Goal: Information Seeking & Learning: Learn about a topic

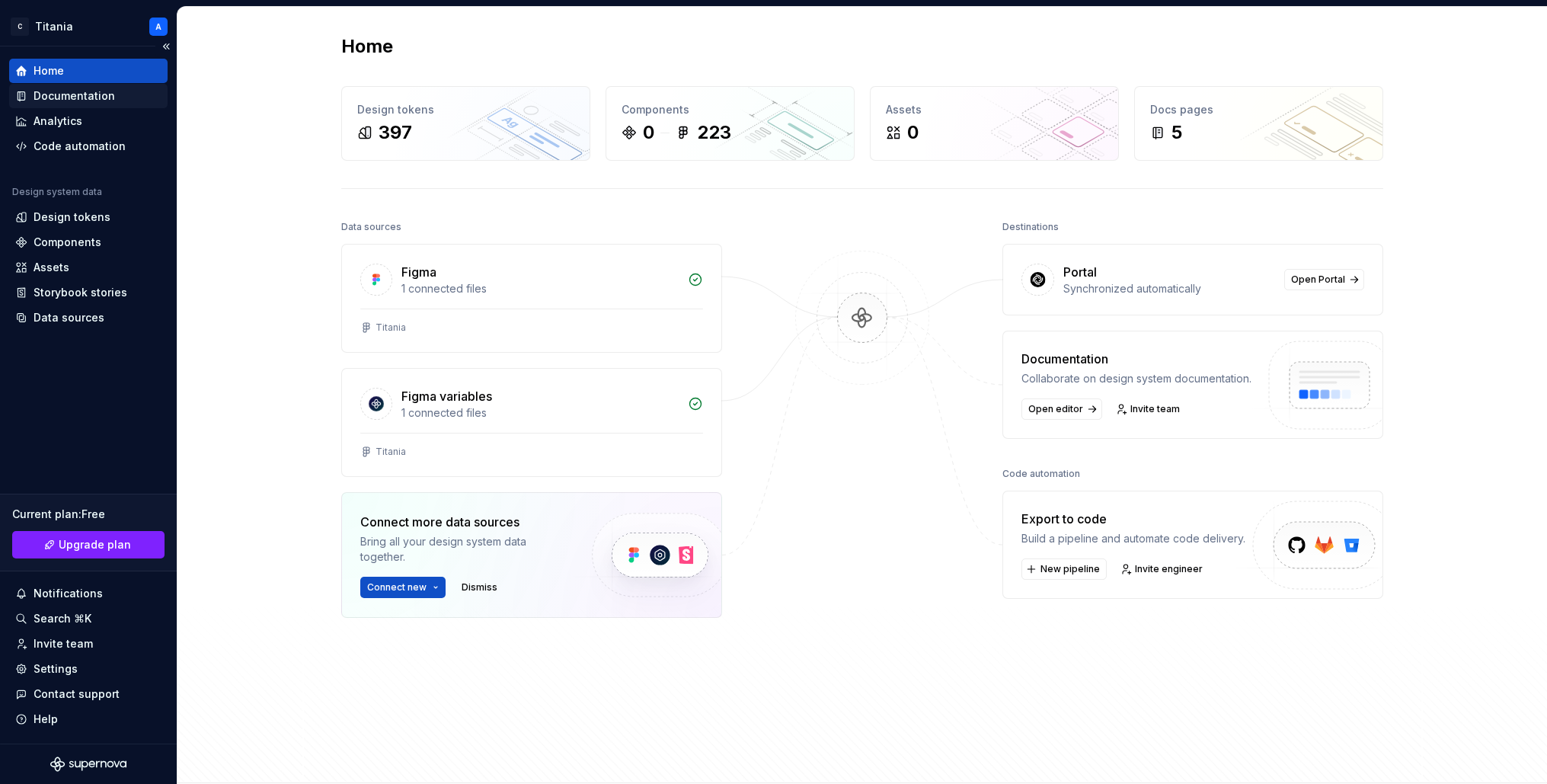
click at [63, 95] on div "Documentation" at bounding box center [74, 96] width 82 height 16
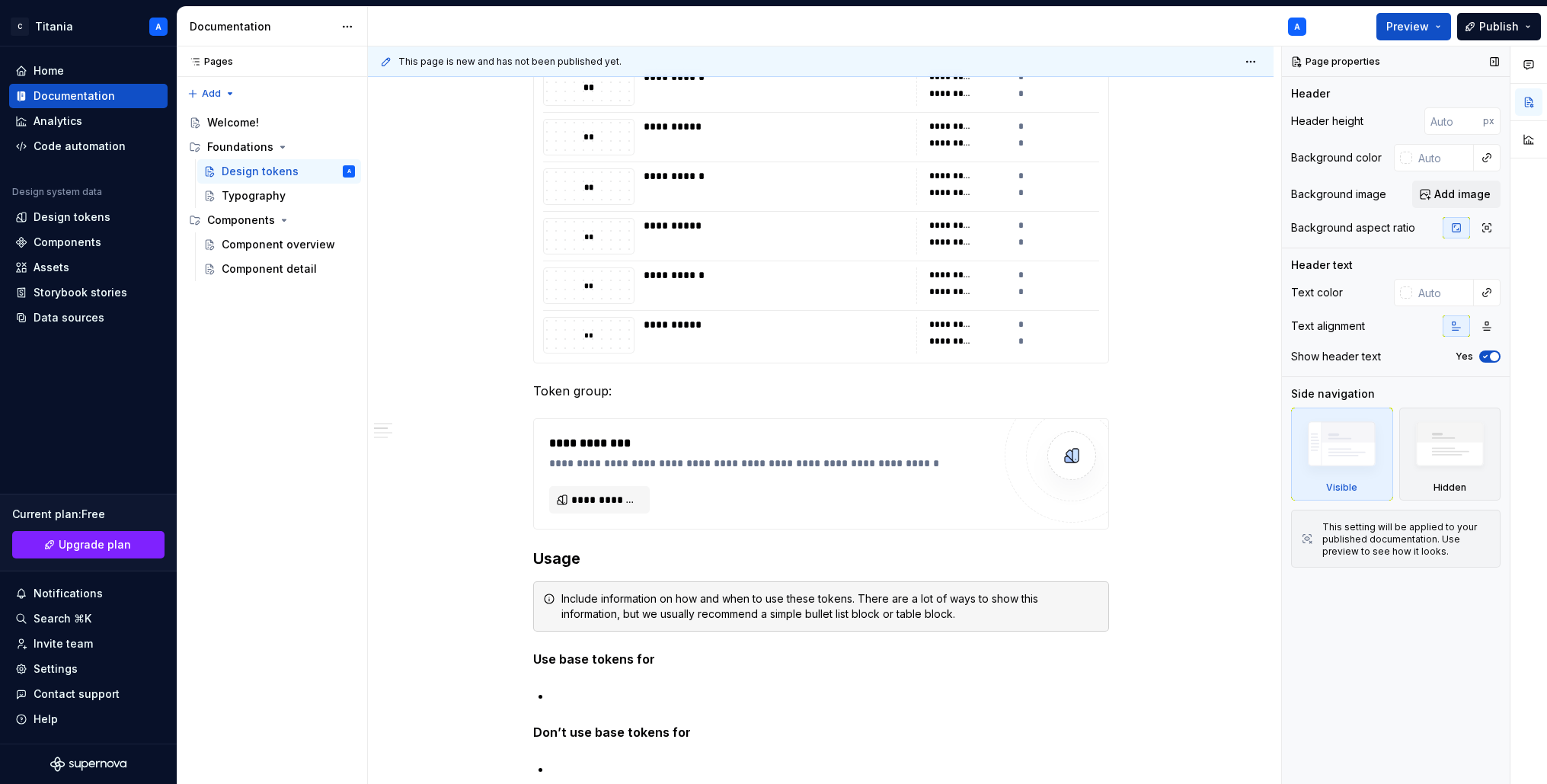
scroll to position [1992, 0]
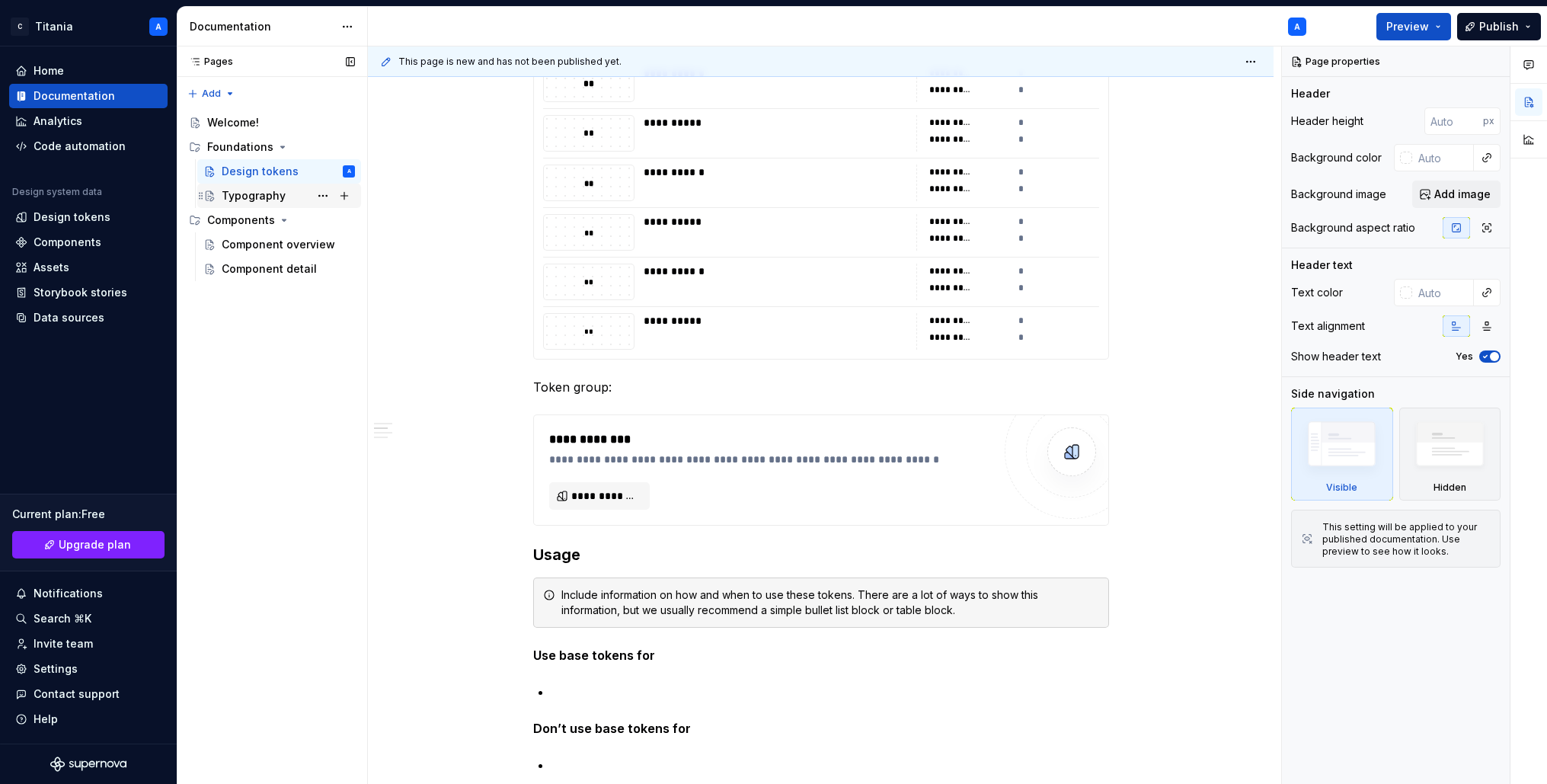
click at [239, 197] on div "Typography" at bounding box center [254, 195] width 64 height 16
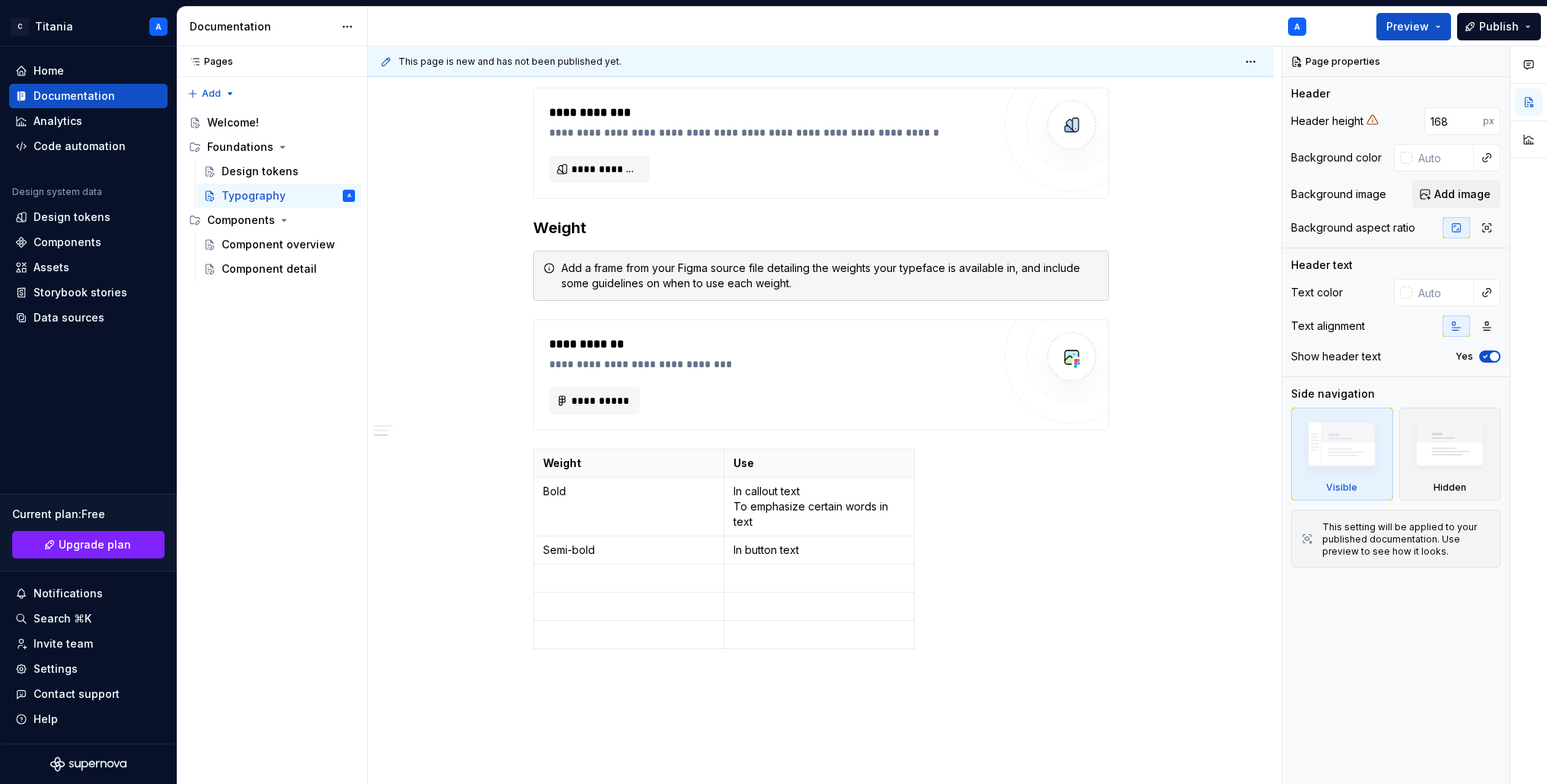
scroll to position [845, 0]
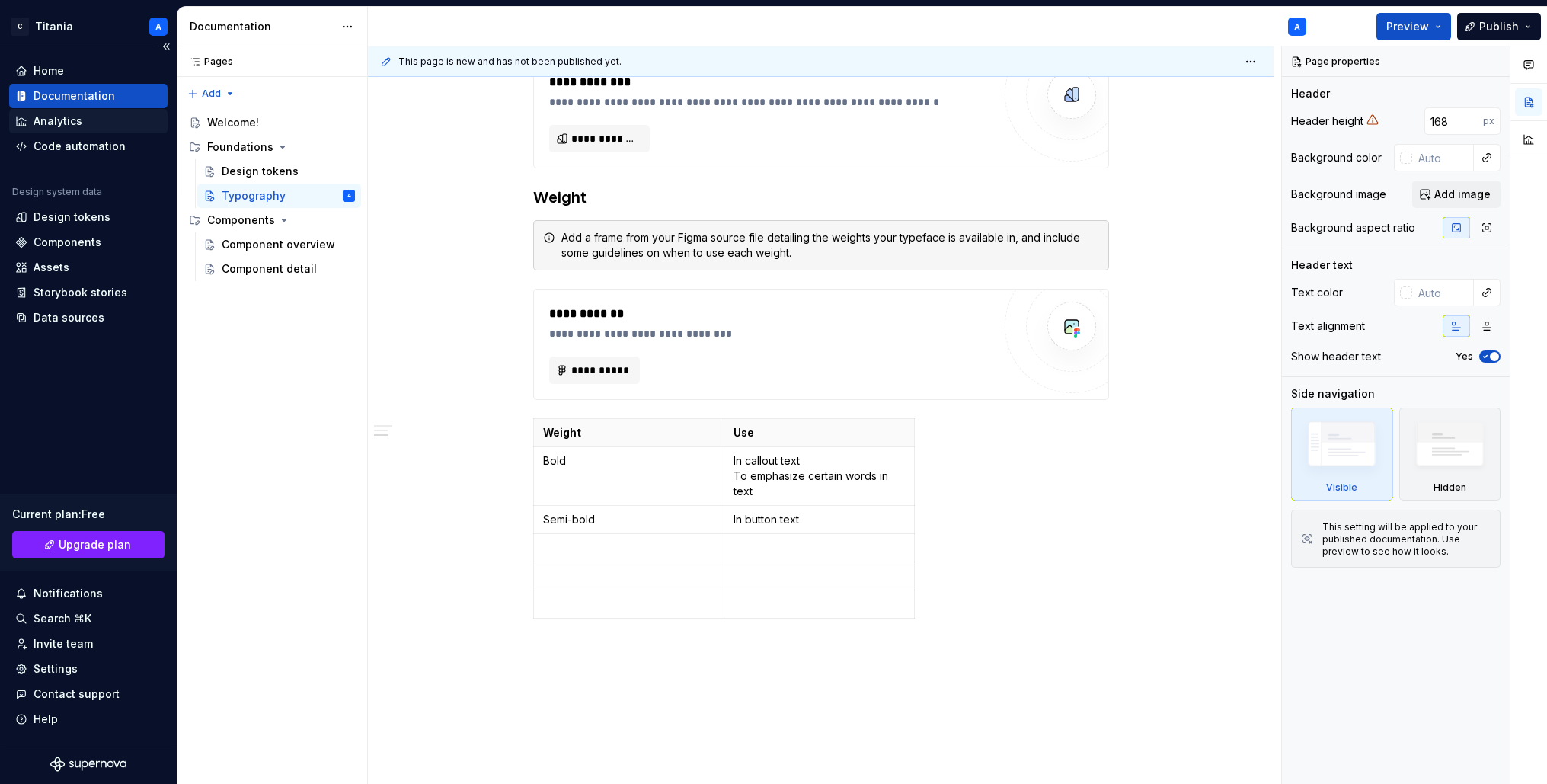
click at [50, 121] on div "Analytics" at bounding box center [57, 121] width 49 height 16
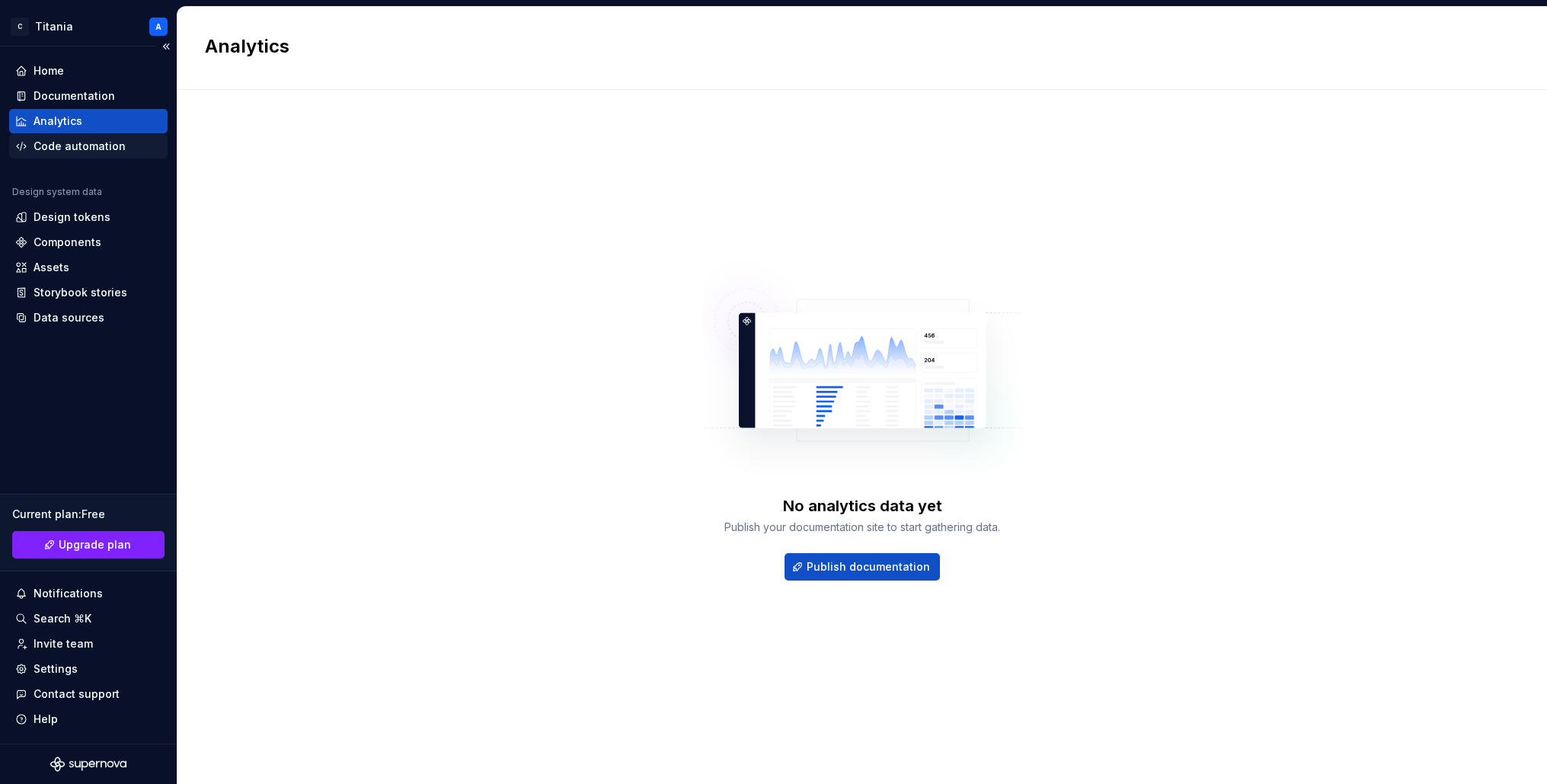
click at [50, 148] on div "Code automation" at bounding box center [79, 146] width 92 height 16
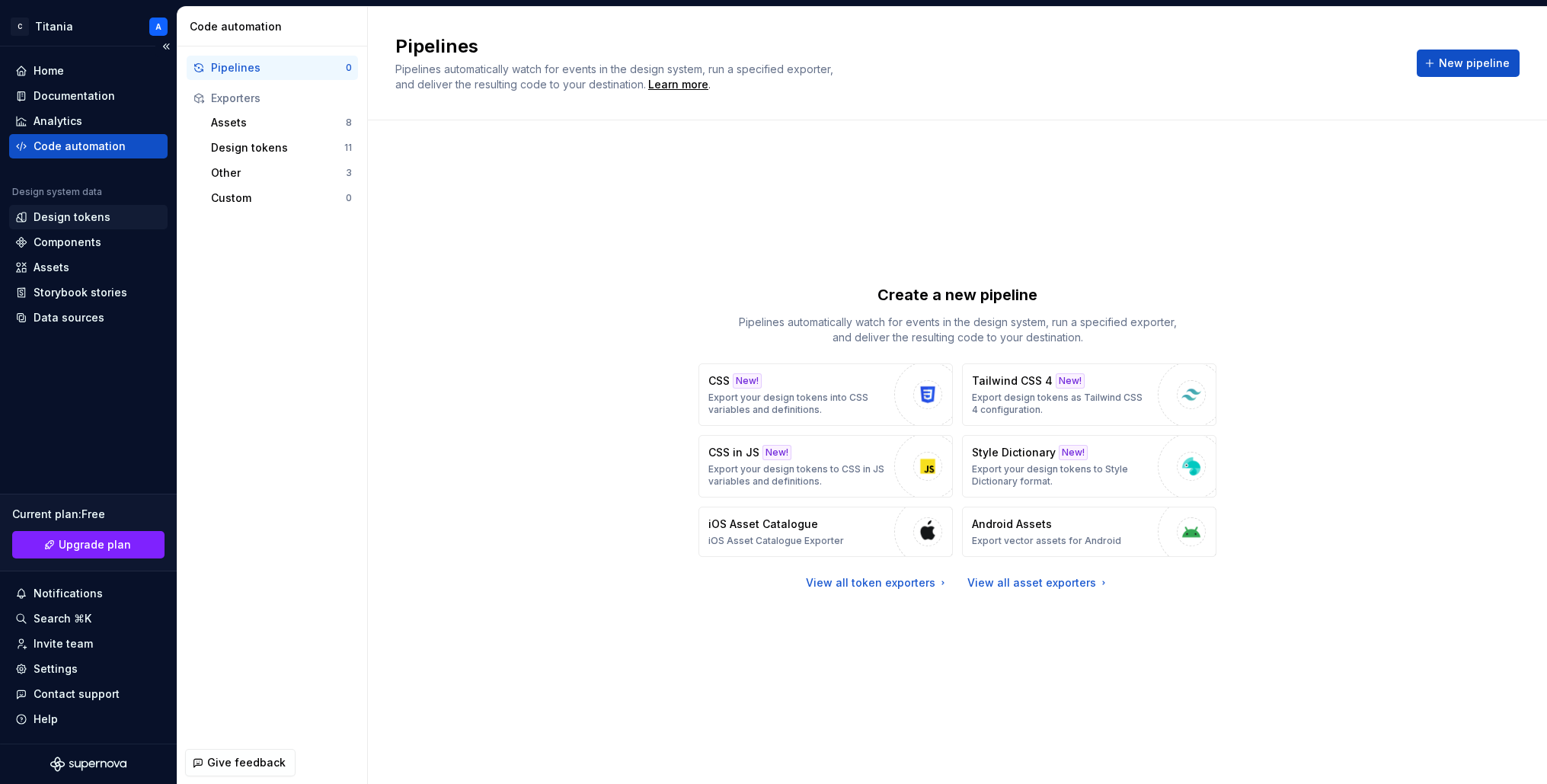
click at [55, 219] on div "Design tokens" at bounding box center [72, 217] width 77 height 16
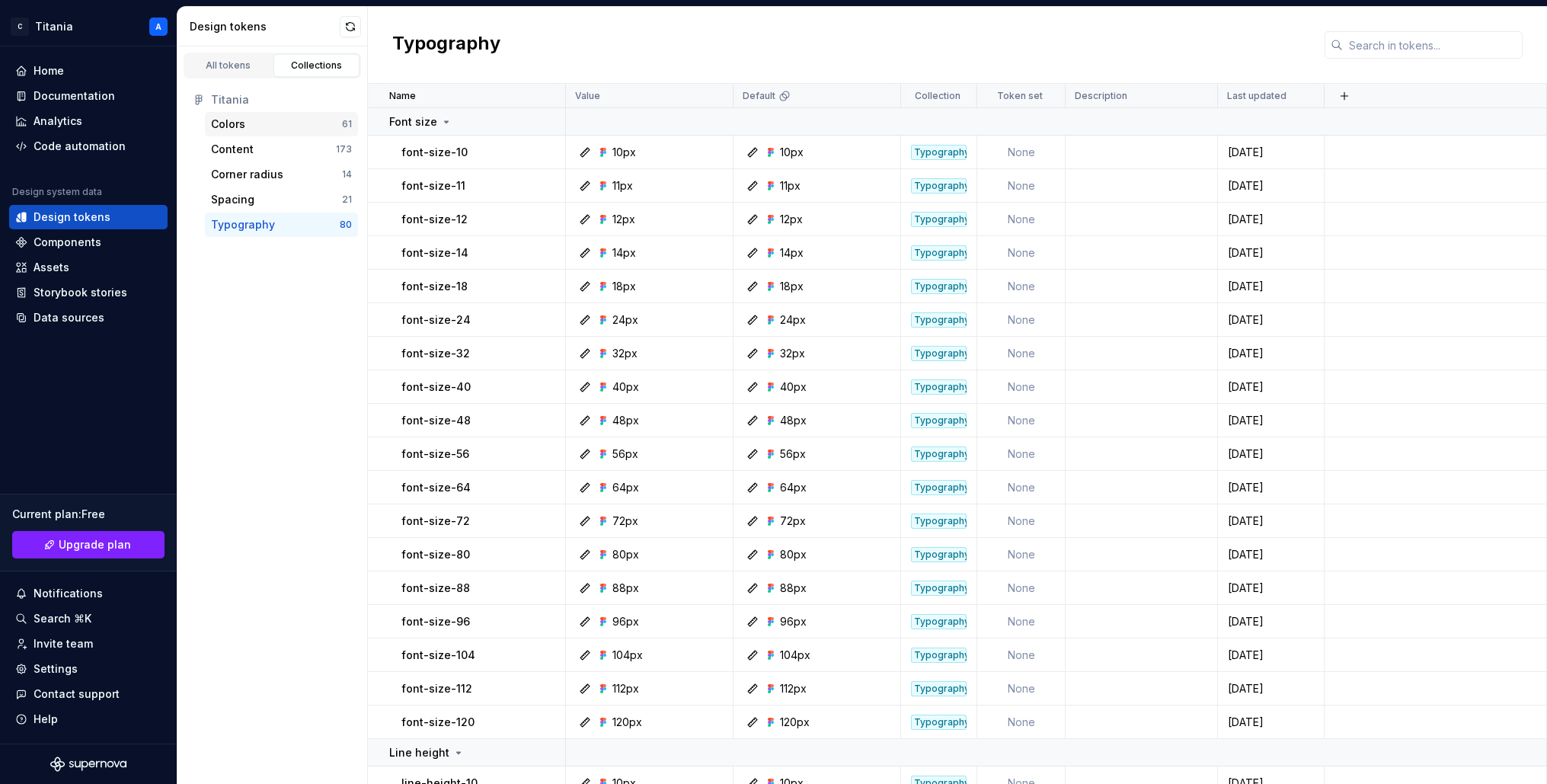
click at [224, 123] on div "Colors" at bounding box center [227, 124] width 34 height 16
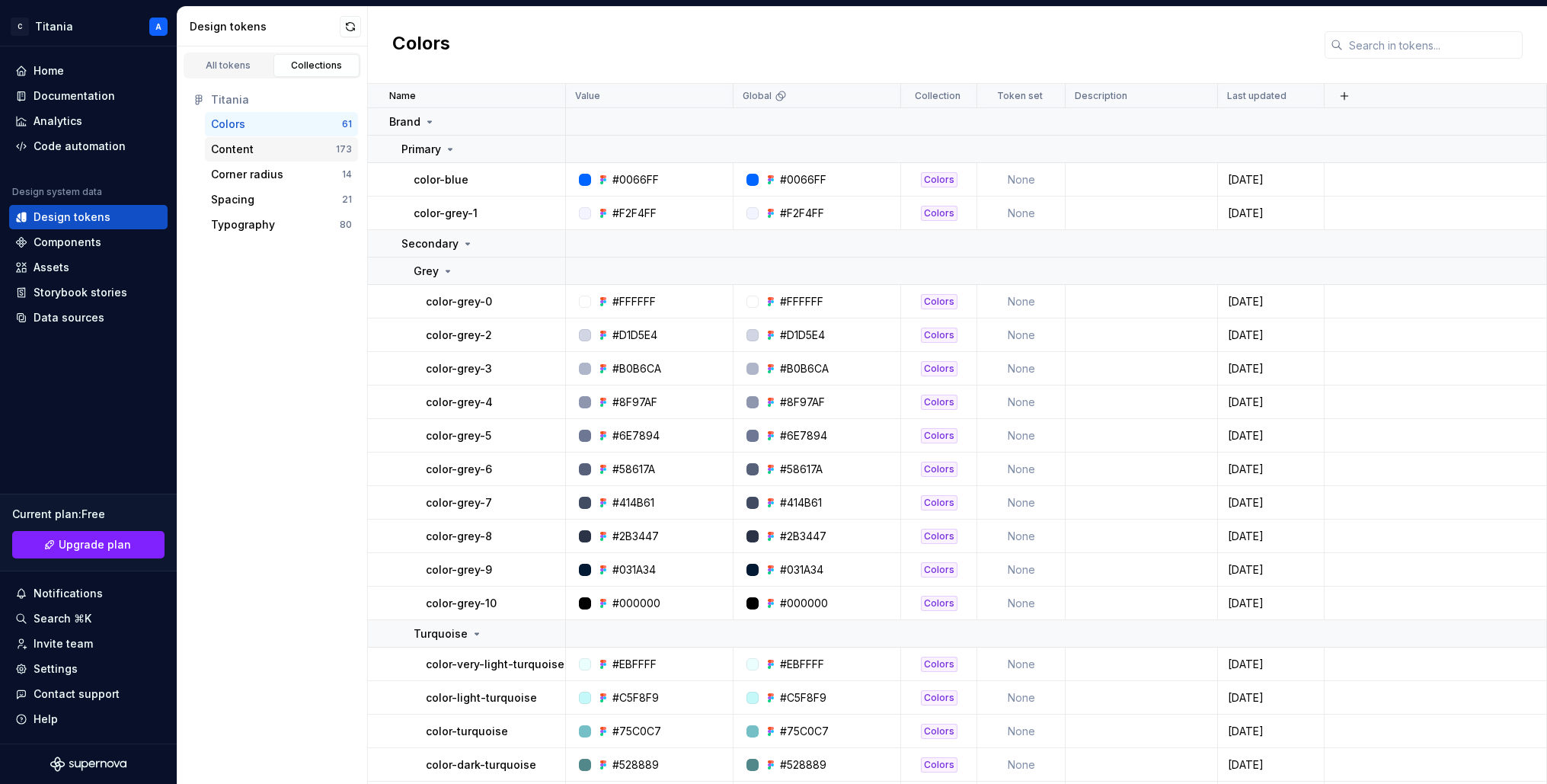
click at [227, 155] on div "Content" at bounding box center [232, 149] width 42 height 16
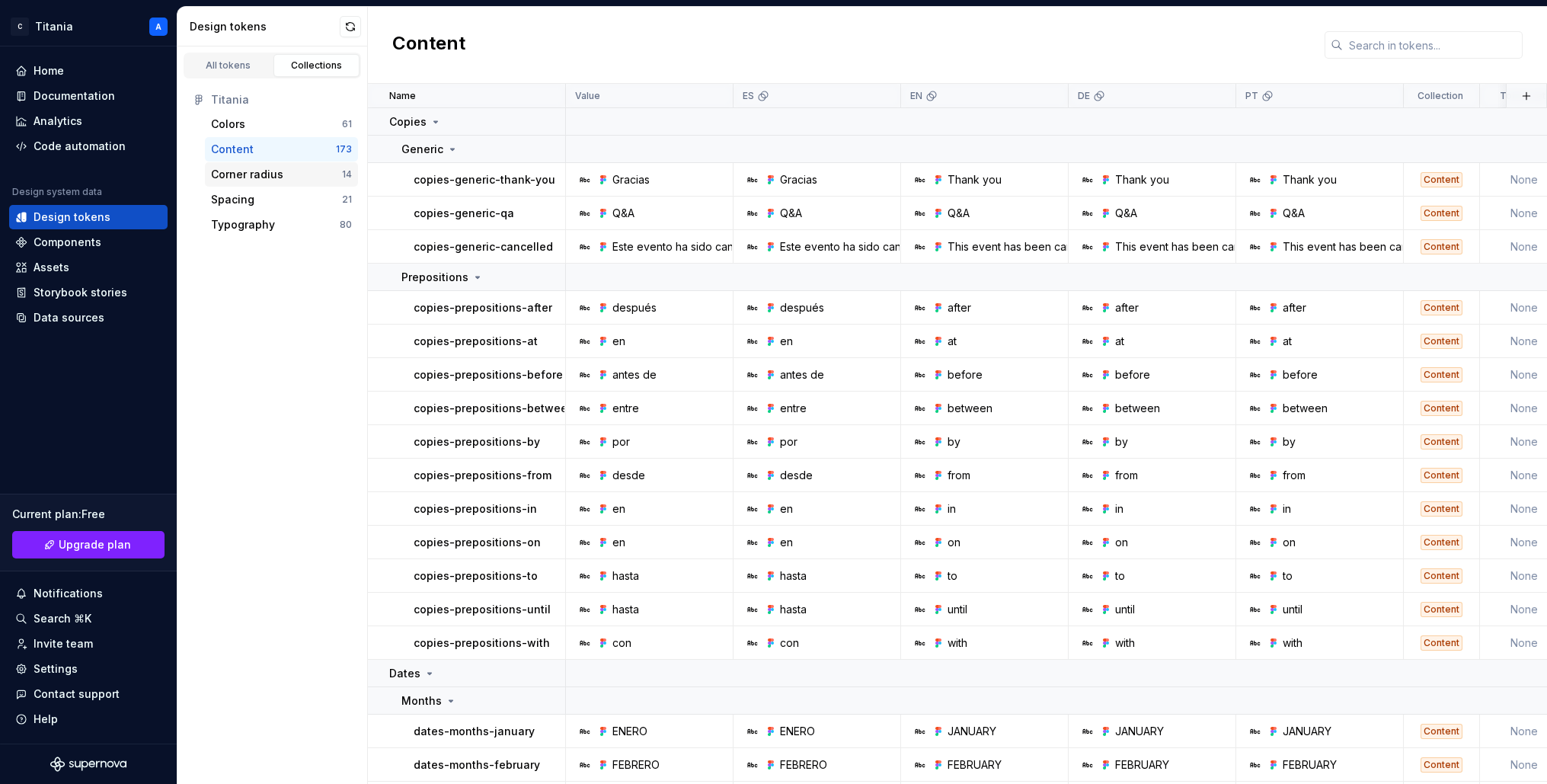
click at [214, 169] on div "Corner radius" at bounding box center [247, 174] width 73 height 16
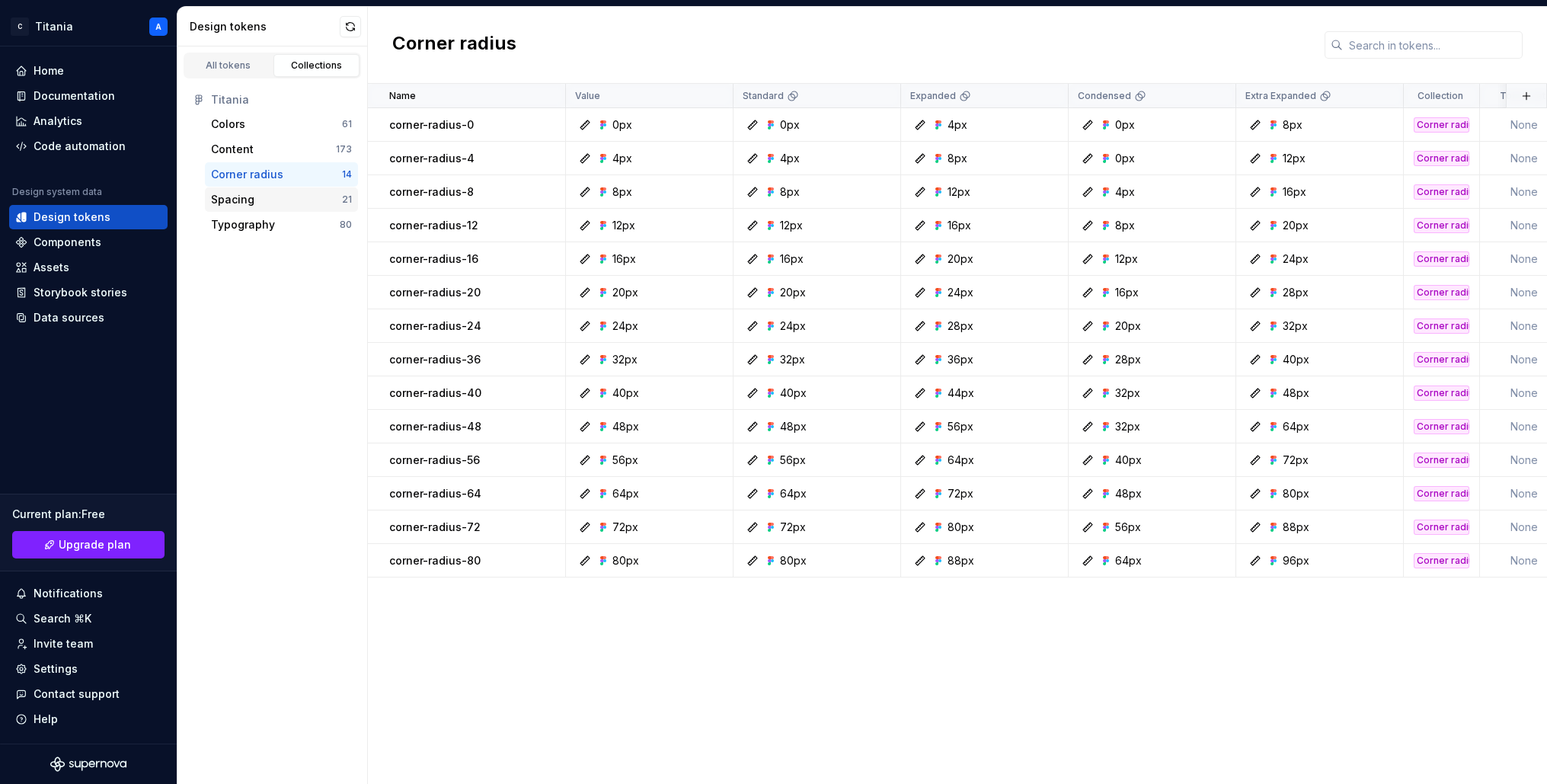
click at [225, 198] on div "Spacing" at bounding box center [232, 200] width 43 height 16
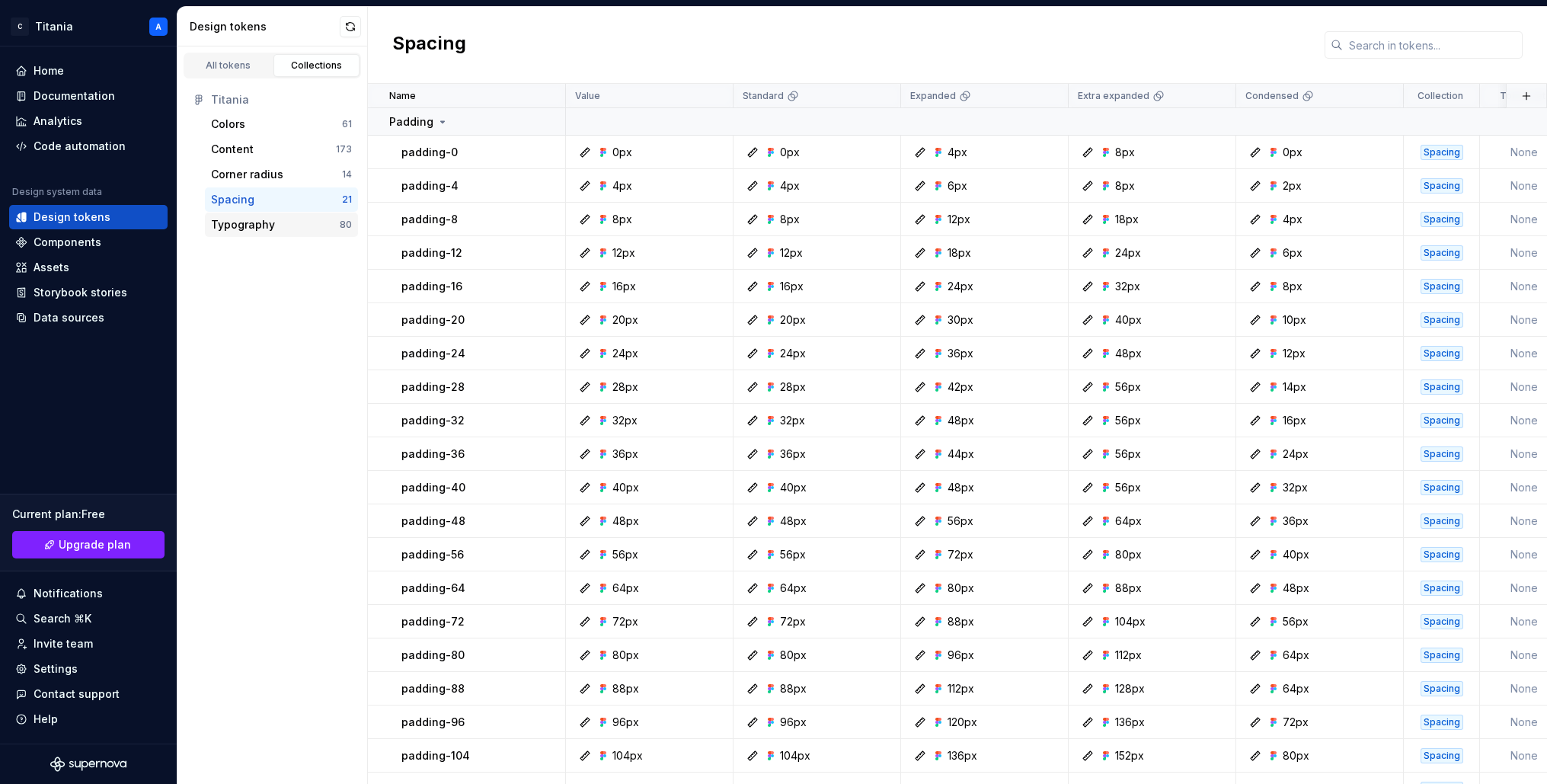
click at [227, 225] on div "Typography" at bounding box center [243, 225] width 64 height 16
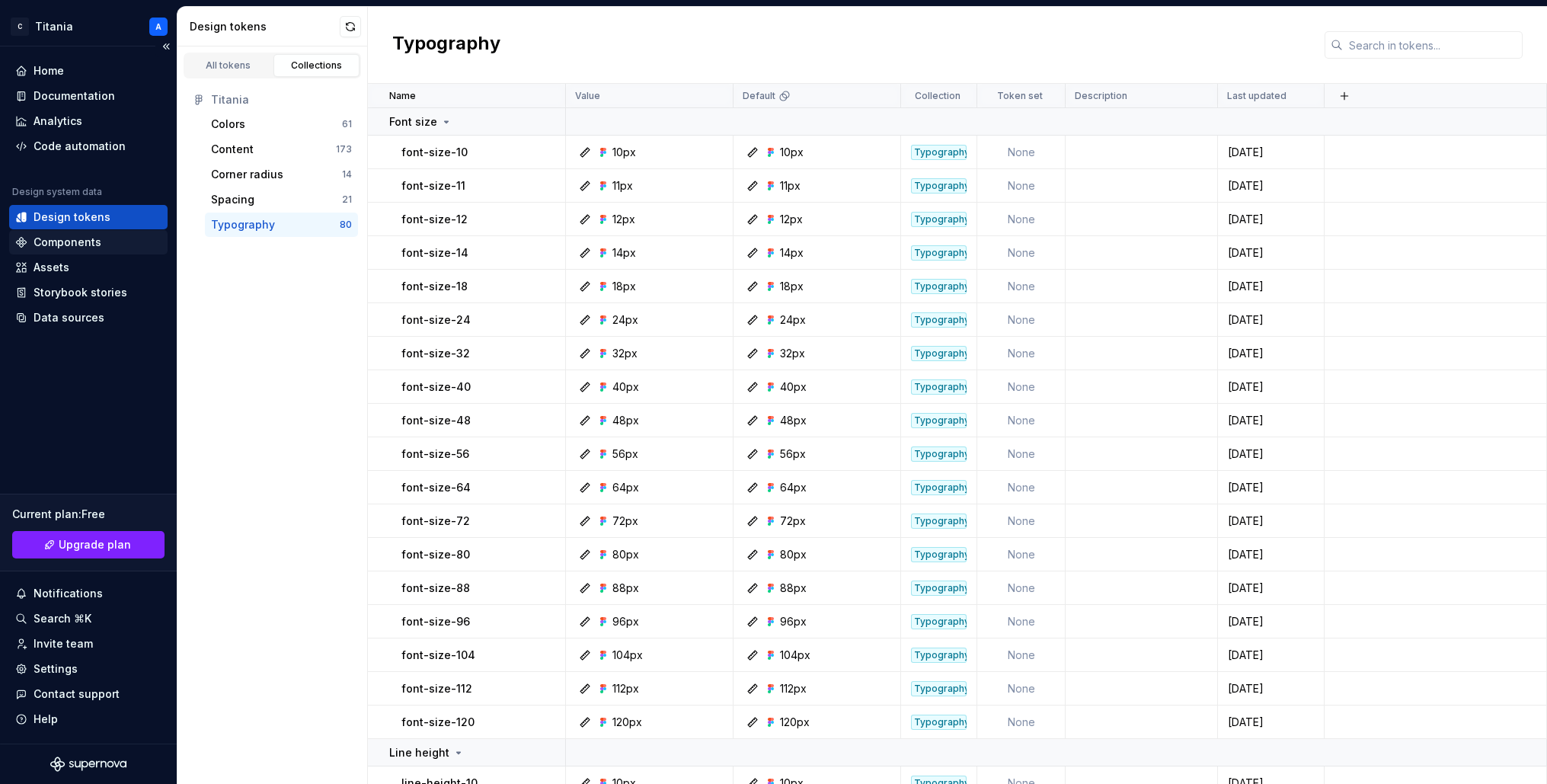
click at [52, 248] on div "Components" at bounding box center [67, 242] width 68 height 16
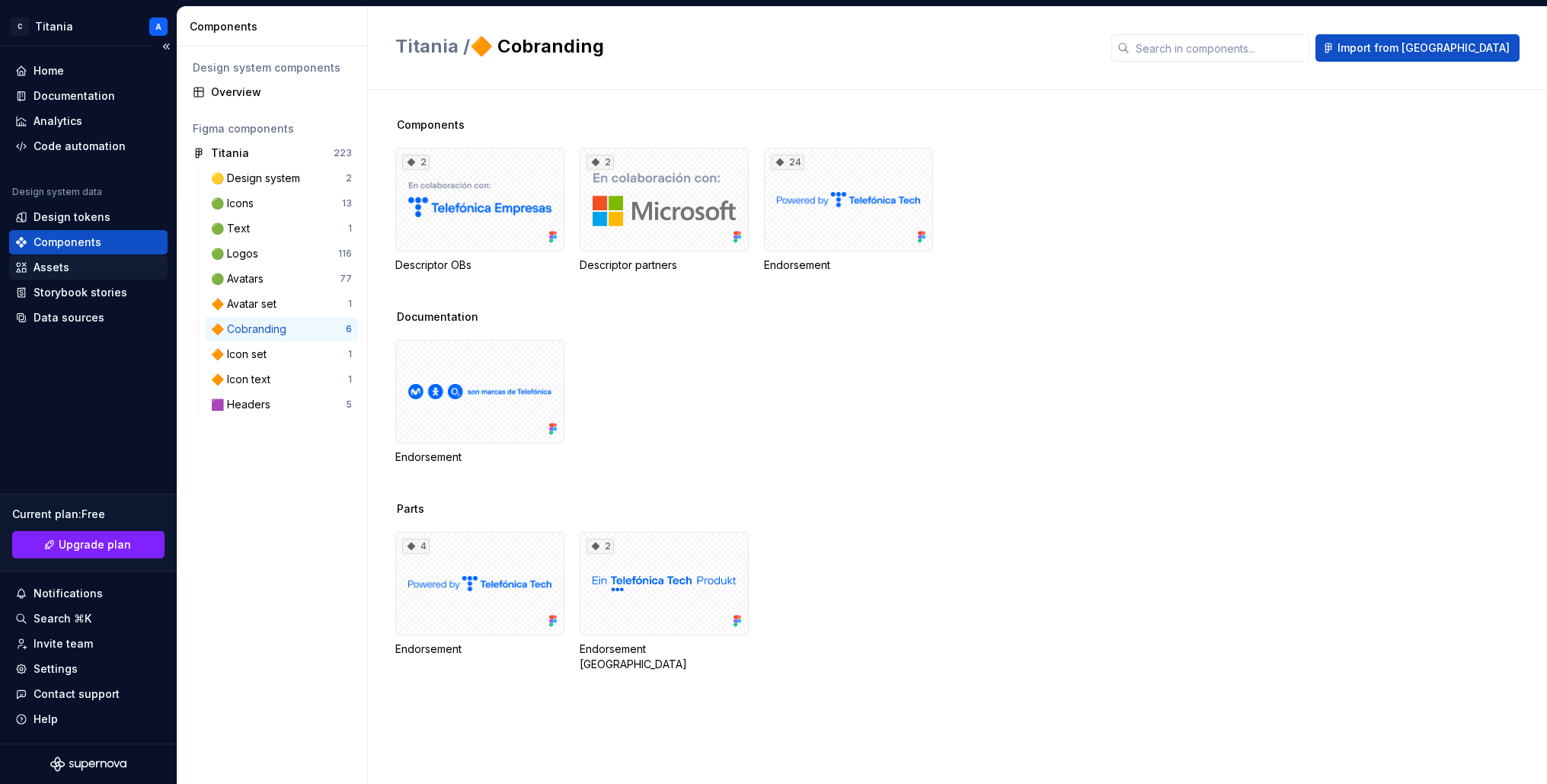
click at [50, 268] on div "Assets" at bounding box center [51, 267] width 36 height 16
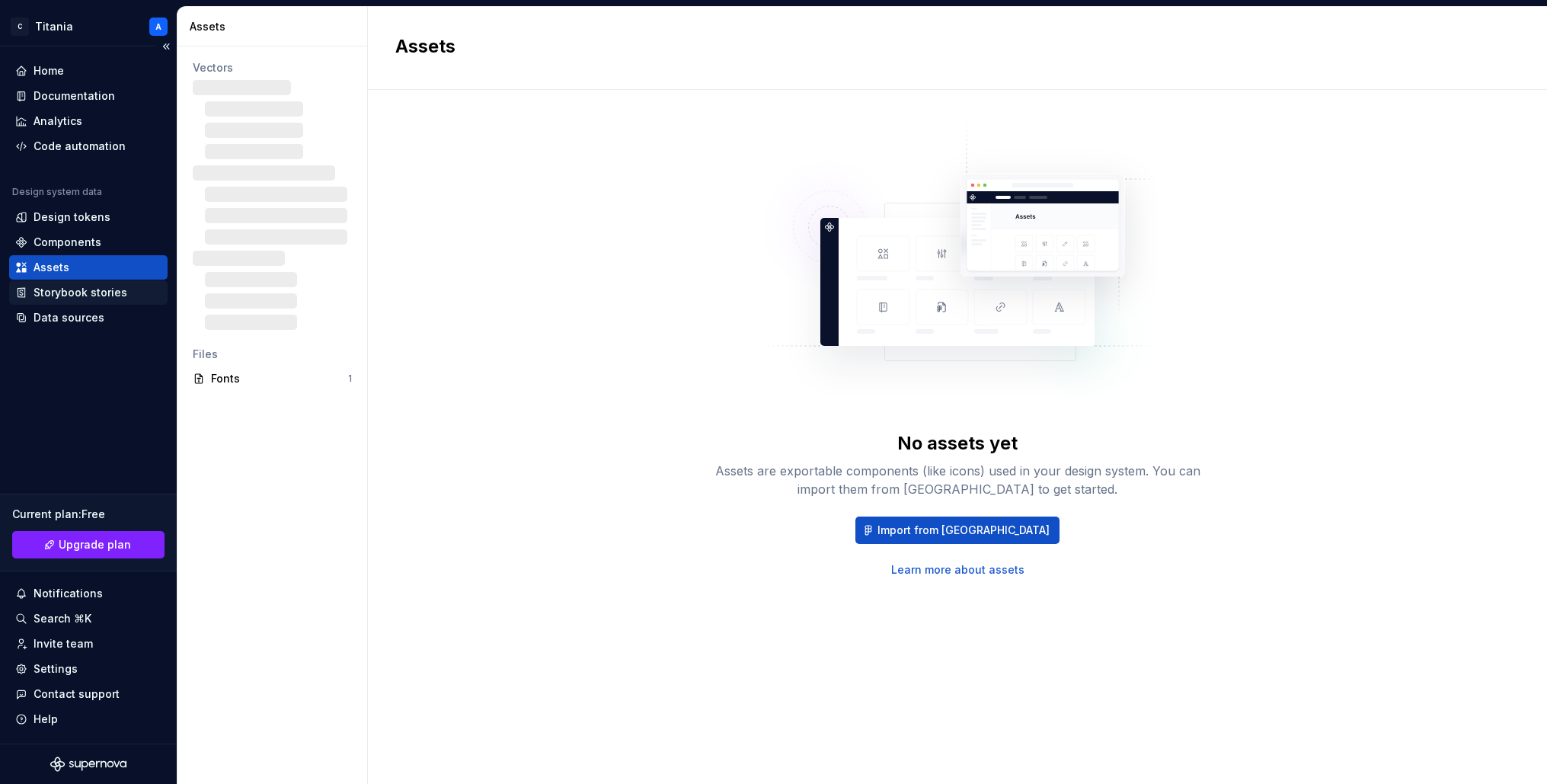
click at [61, 291] on div "Storybook stories" at bounding box center [80, 293] width 94 height 16
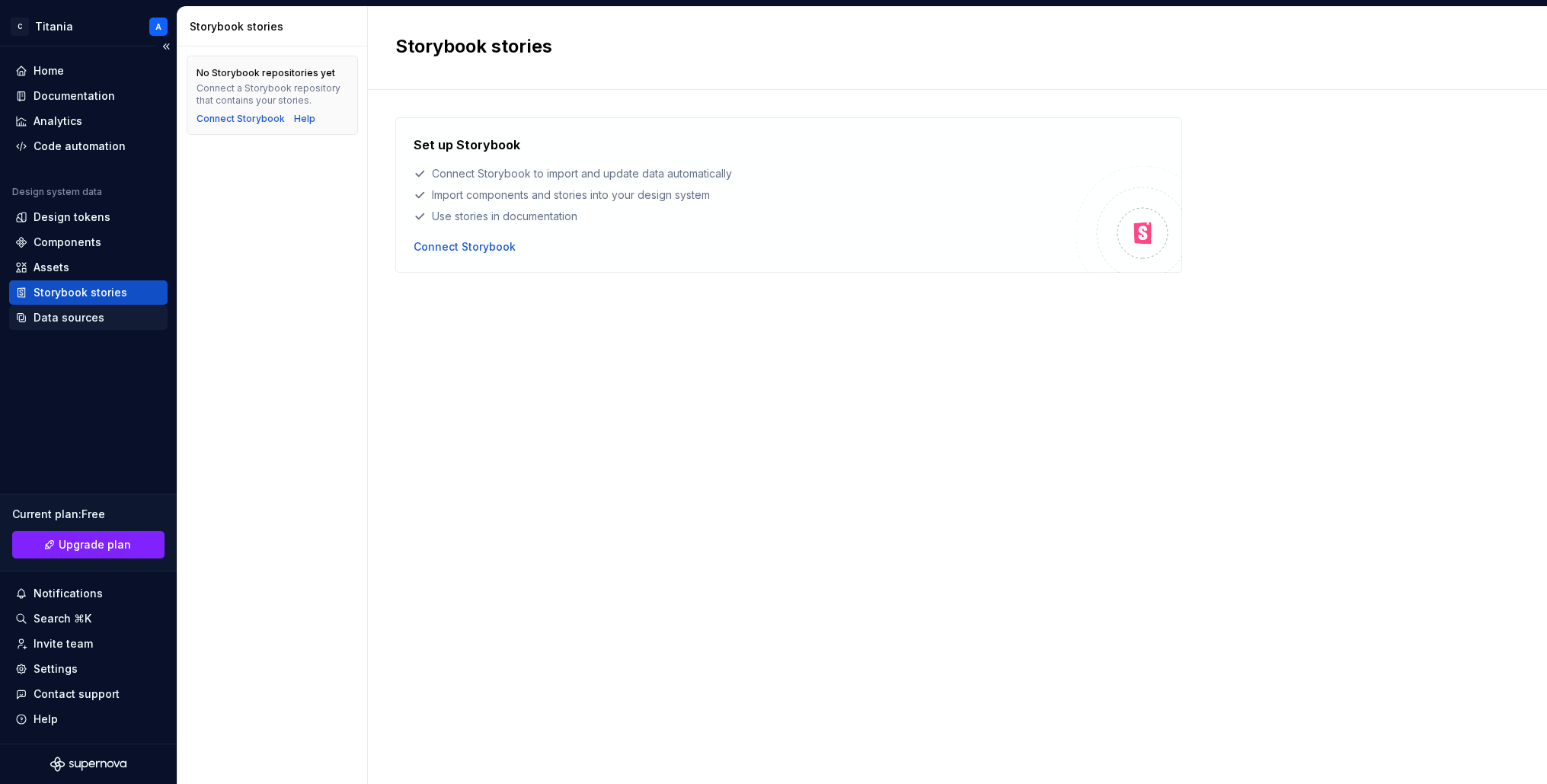
click at [55, 317] on div "Data sources" at bounding box center [68, 317] width 71 height 16
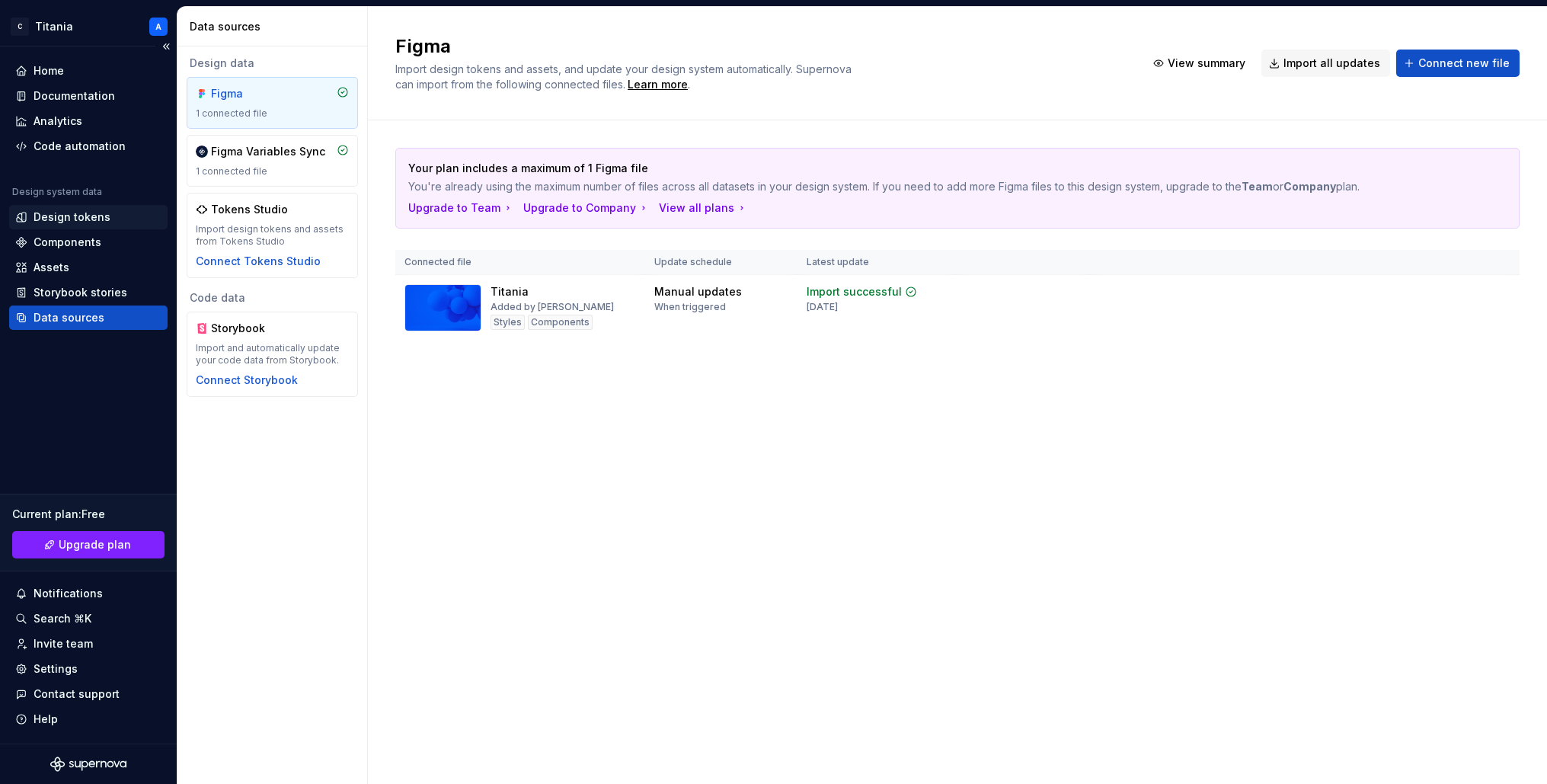
click at [52, 219] on div "Design tokens" at bounding box center [72, 217] width 77 height 16
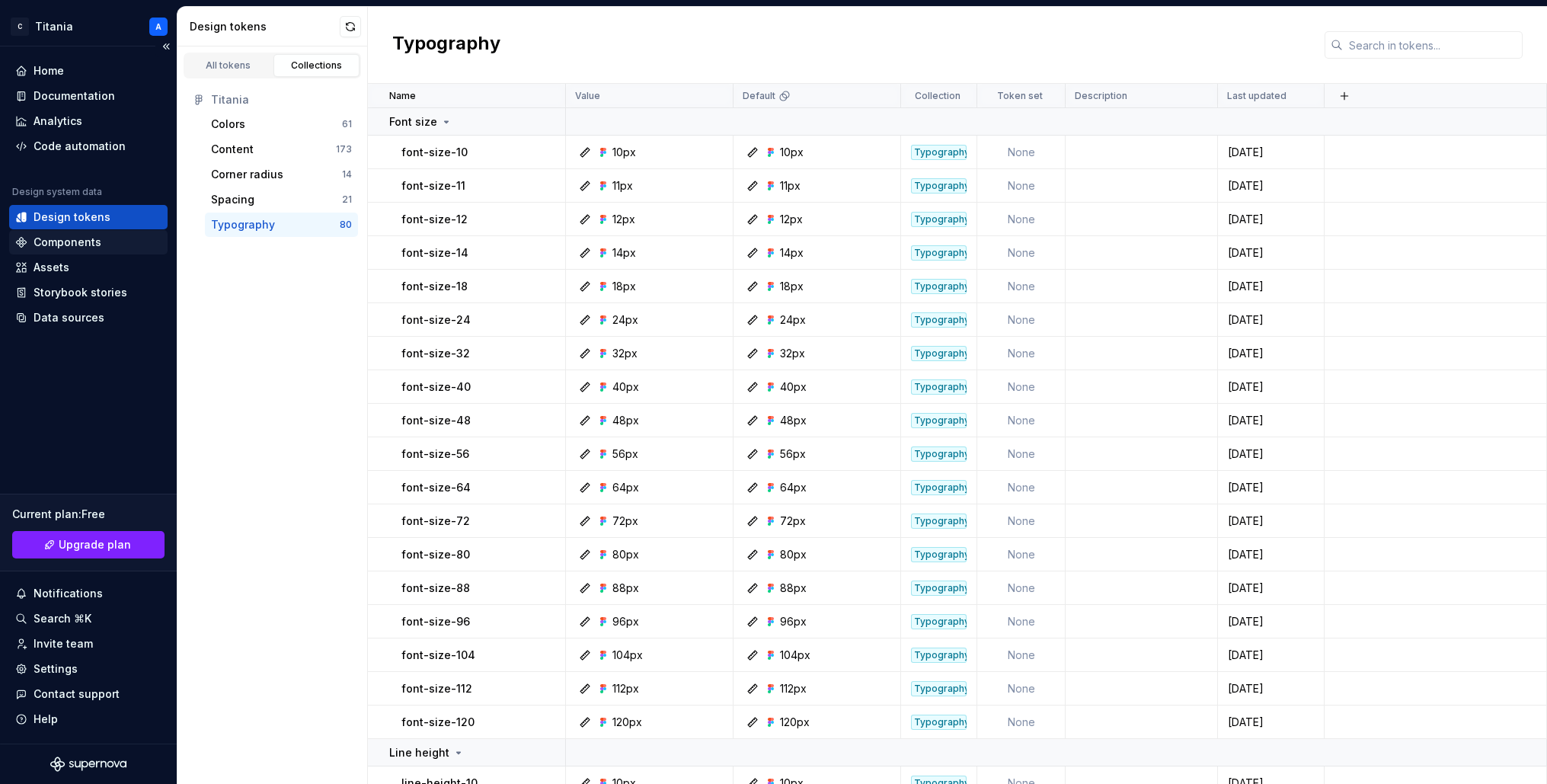
click at [60, 243] on div "Components" at bounding box center [67, 242] width 68 height 16
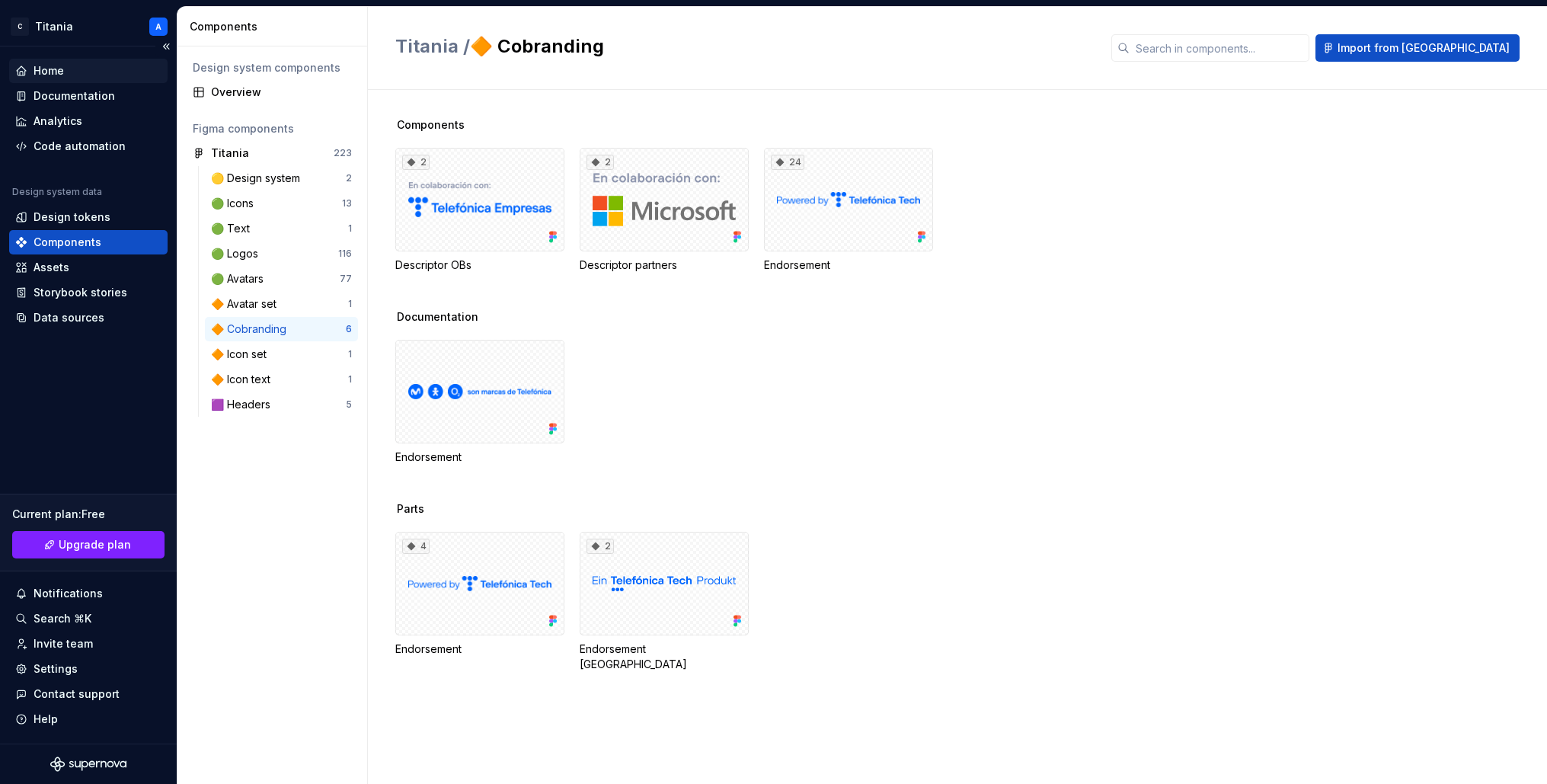
click at [44, 74] on div "Home" at bounding box center [48, 71] width 30 height 16
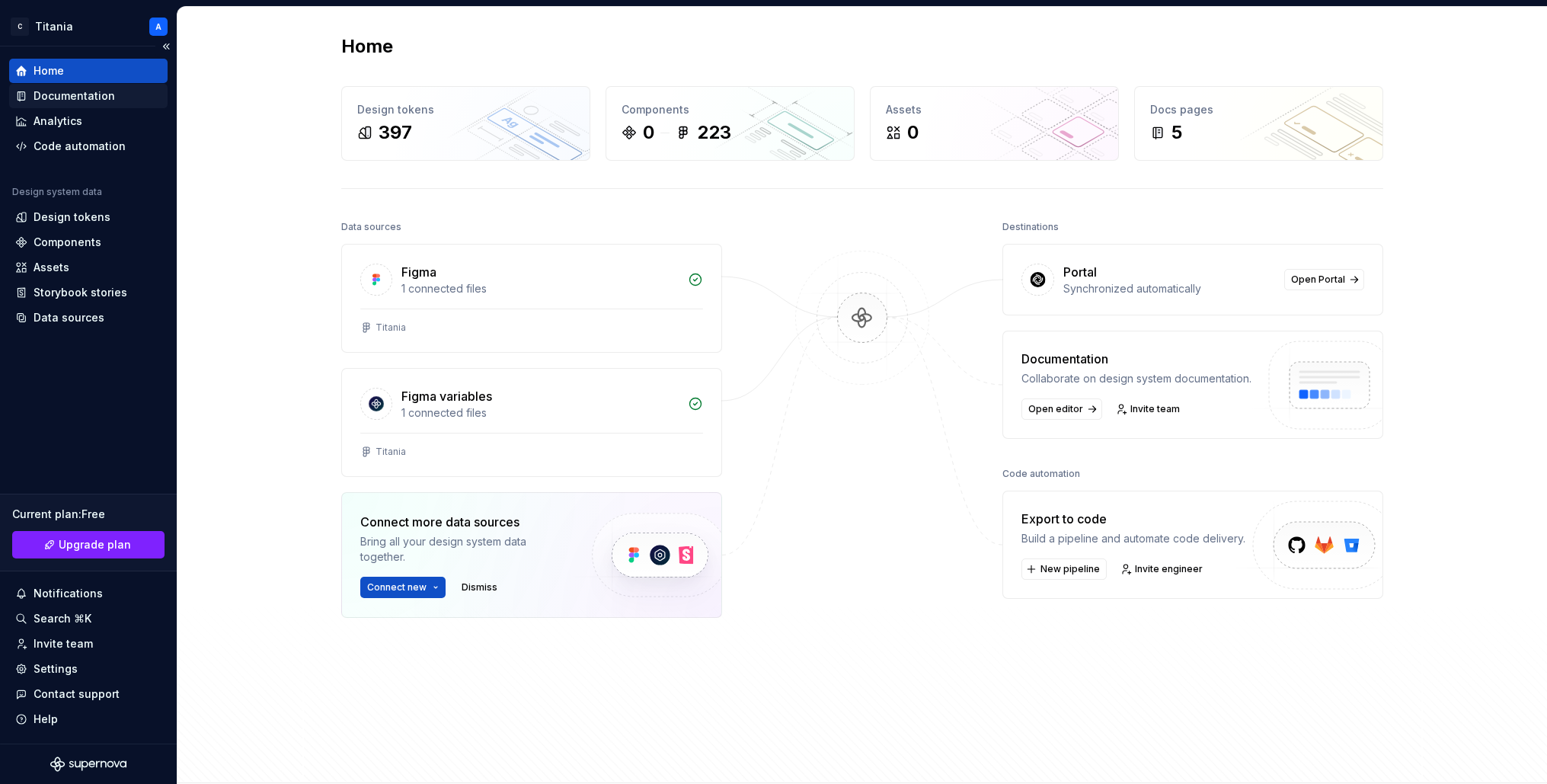
click at [62, 96] on div "Documentation" at bounding box center [74, 96] width 82 height 16
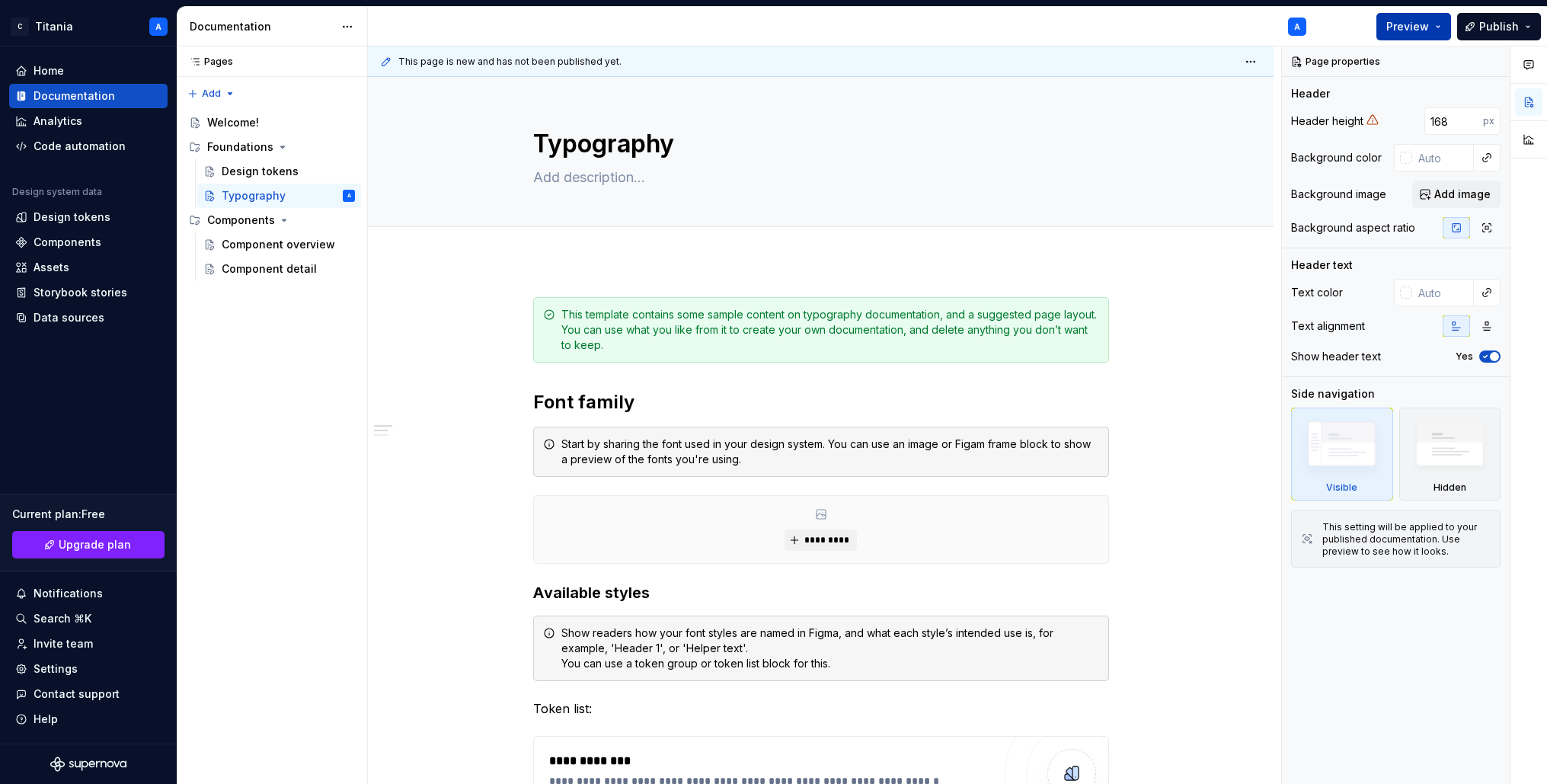
click at [1358, 29] on span "Preview" at bounding box center [1407, 27] width 42 height 16
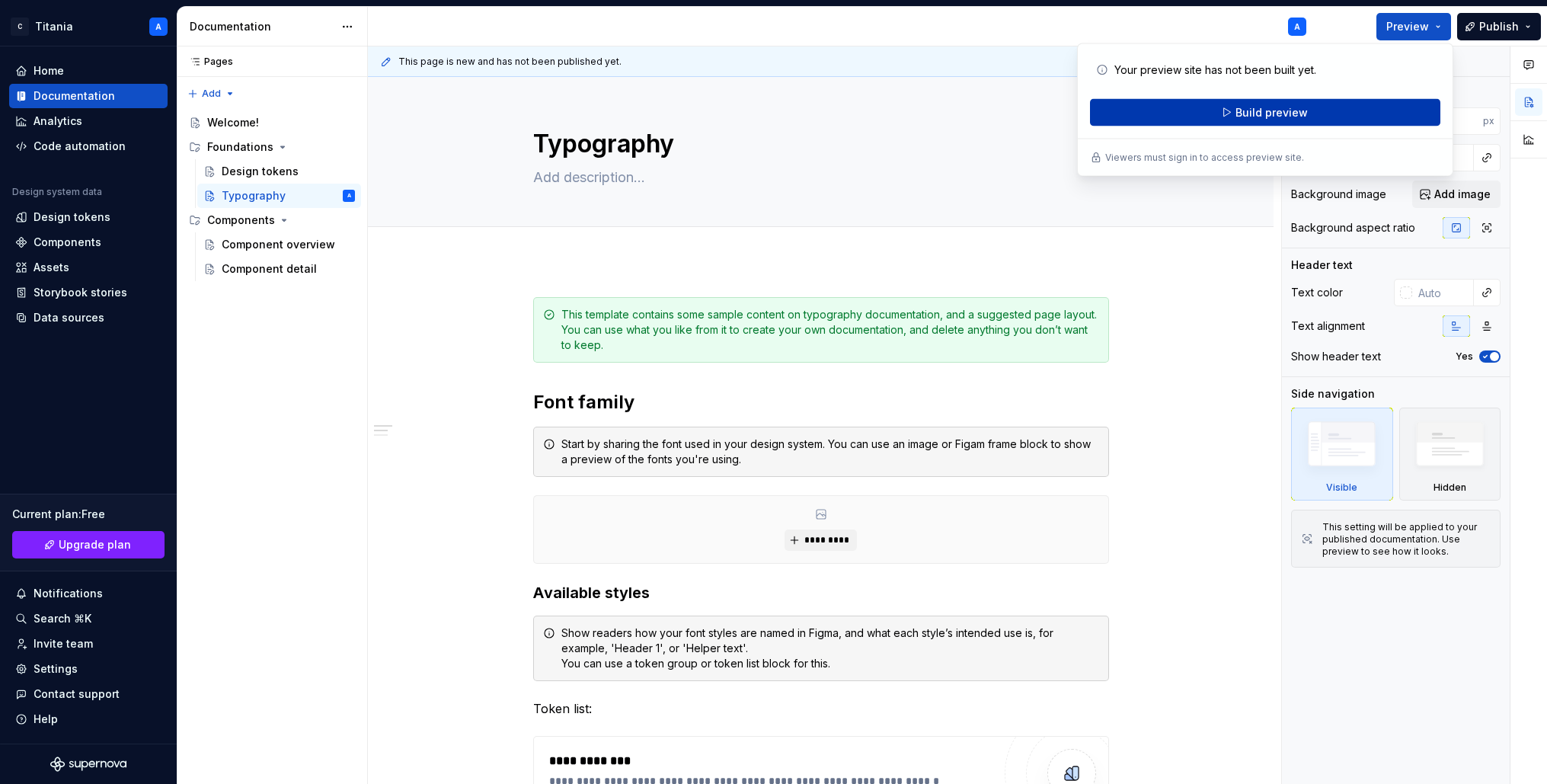
click at [1275, 113] on span "Build preview" at bounding box center [1272, 112] width 73 height 16
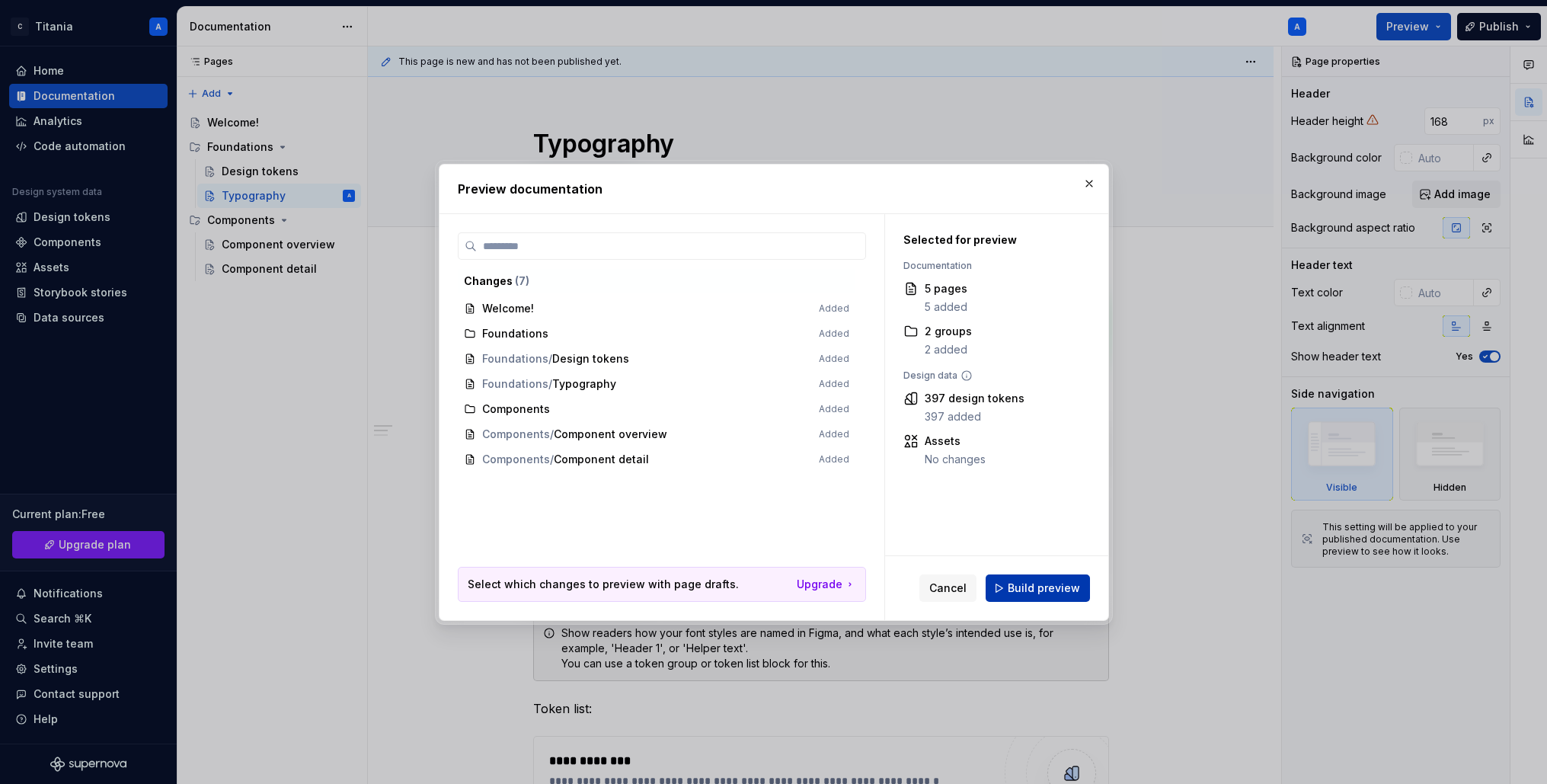
click at [1039, 595] on button "Build preview" at bounding box center [1037, 588] width 104 height 28
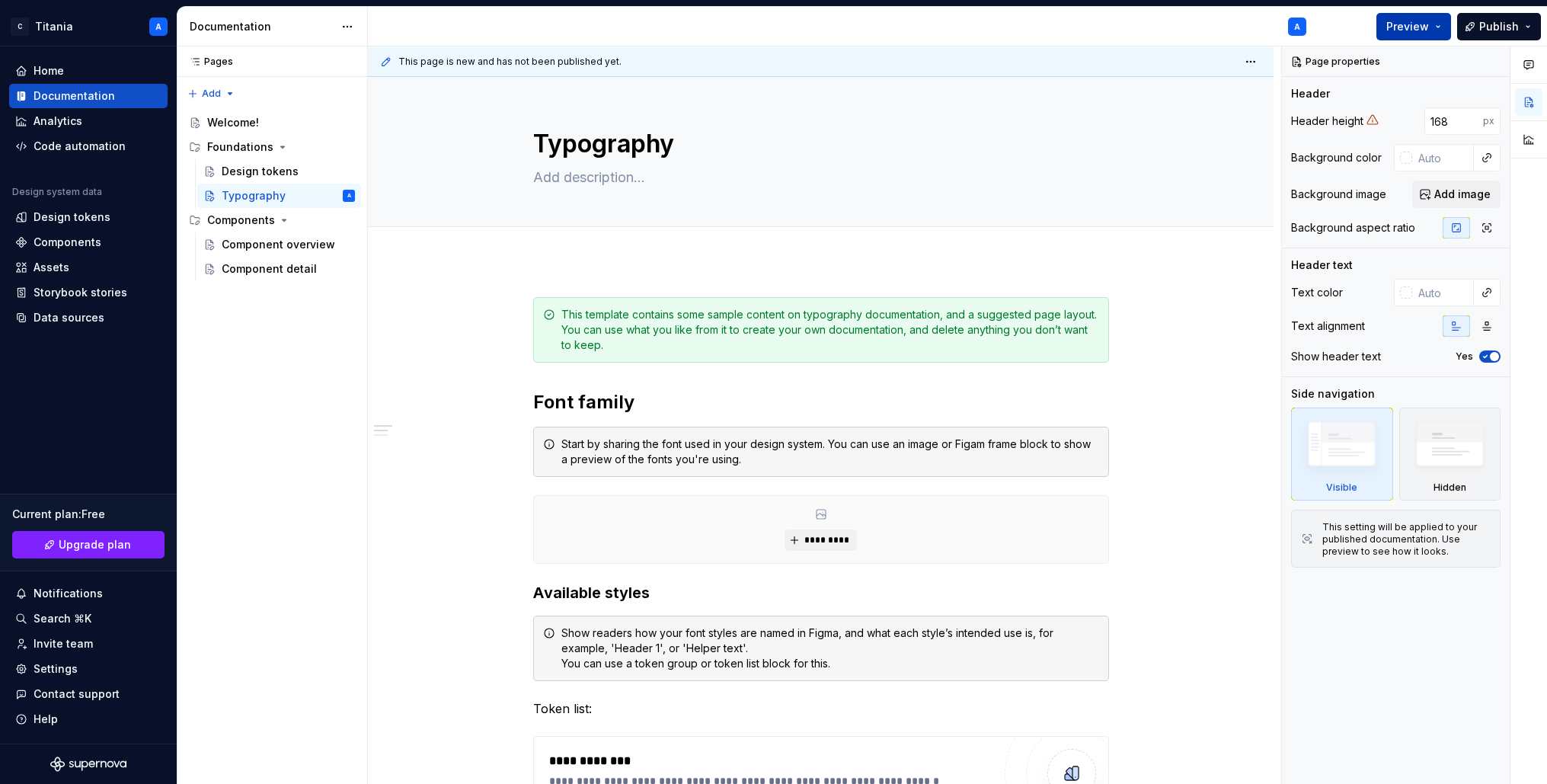
click at [1358, 33] on button "Preview" at bounding box center [1414, 27] width 75 height 28
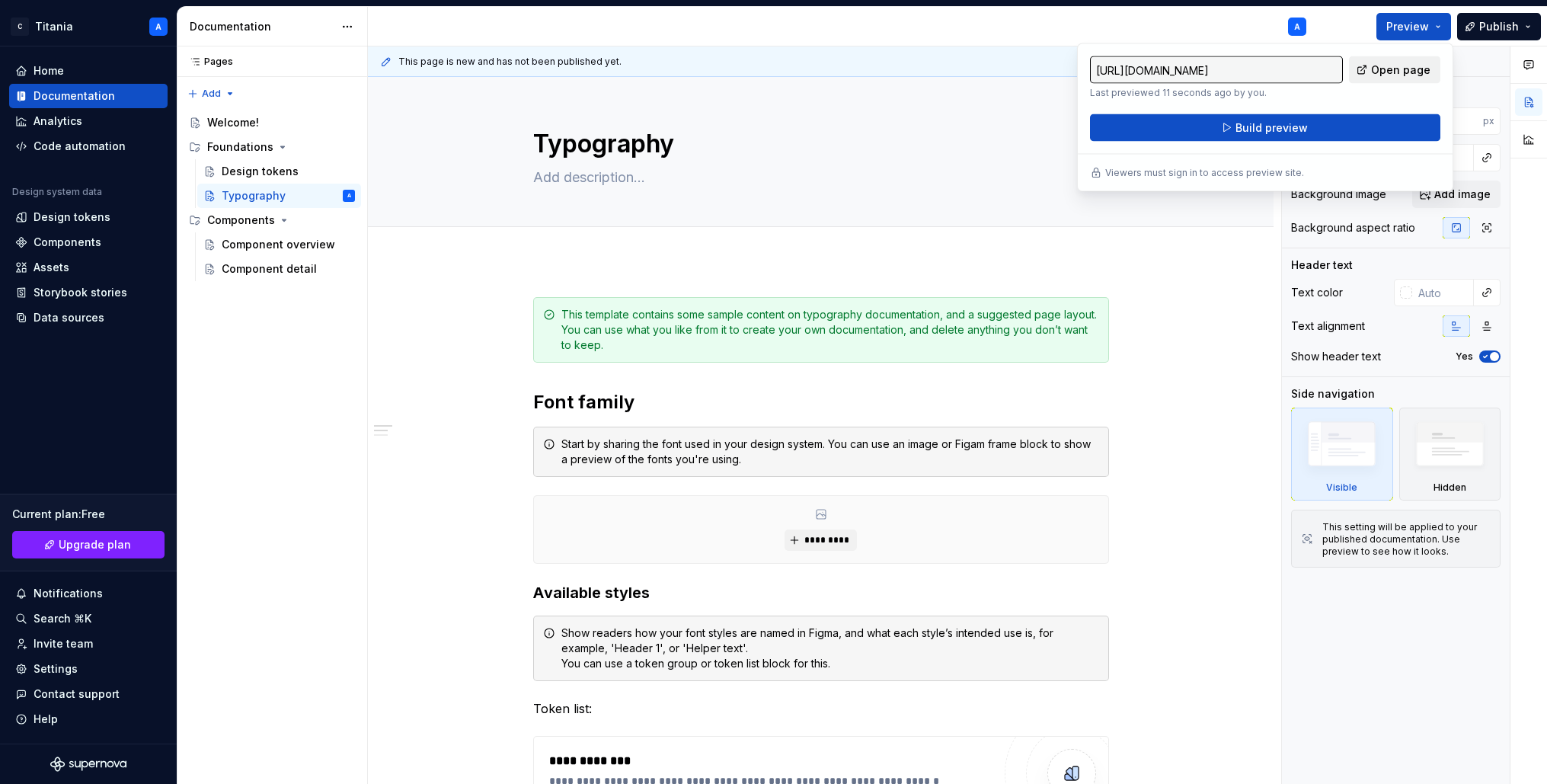
click at [1358, 70] on span "Open page" at bounding box center [1401, 70] width 60 height 16
click at [1195, 25] on div "A" at bounding box center [843, 26] width 951 height 40
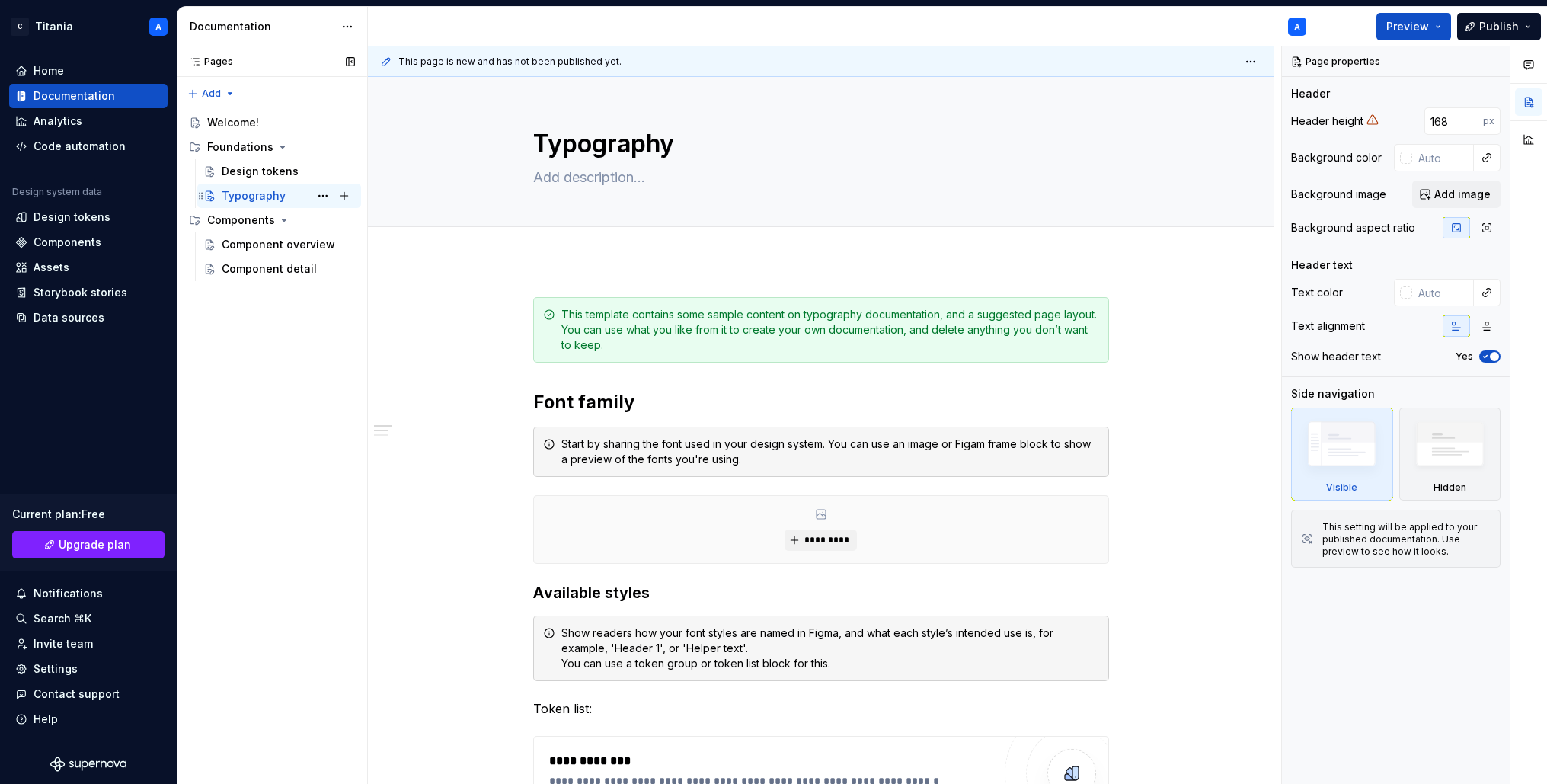
type textarea "*"
click at [55, 241] on div "Components" at bounding box center [67, 242] width 68 height 16
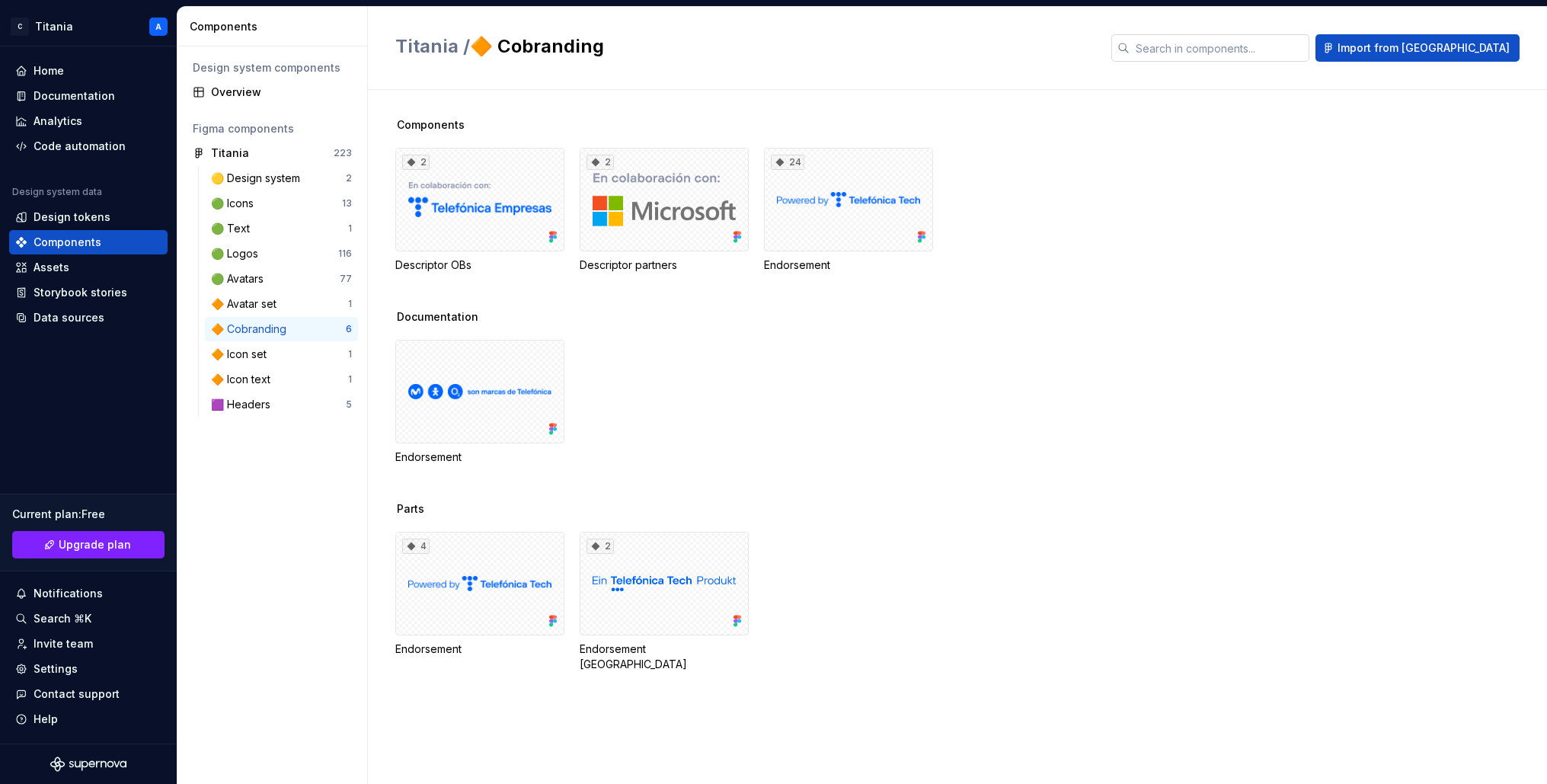
click at [1263, 50] on input "text" at bounding box center [1219, 48] width 179 height 28
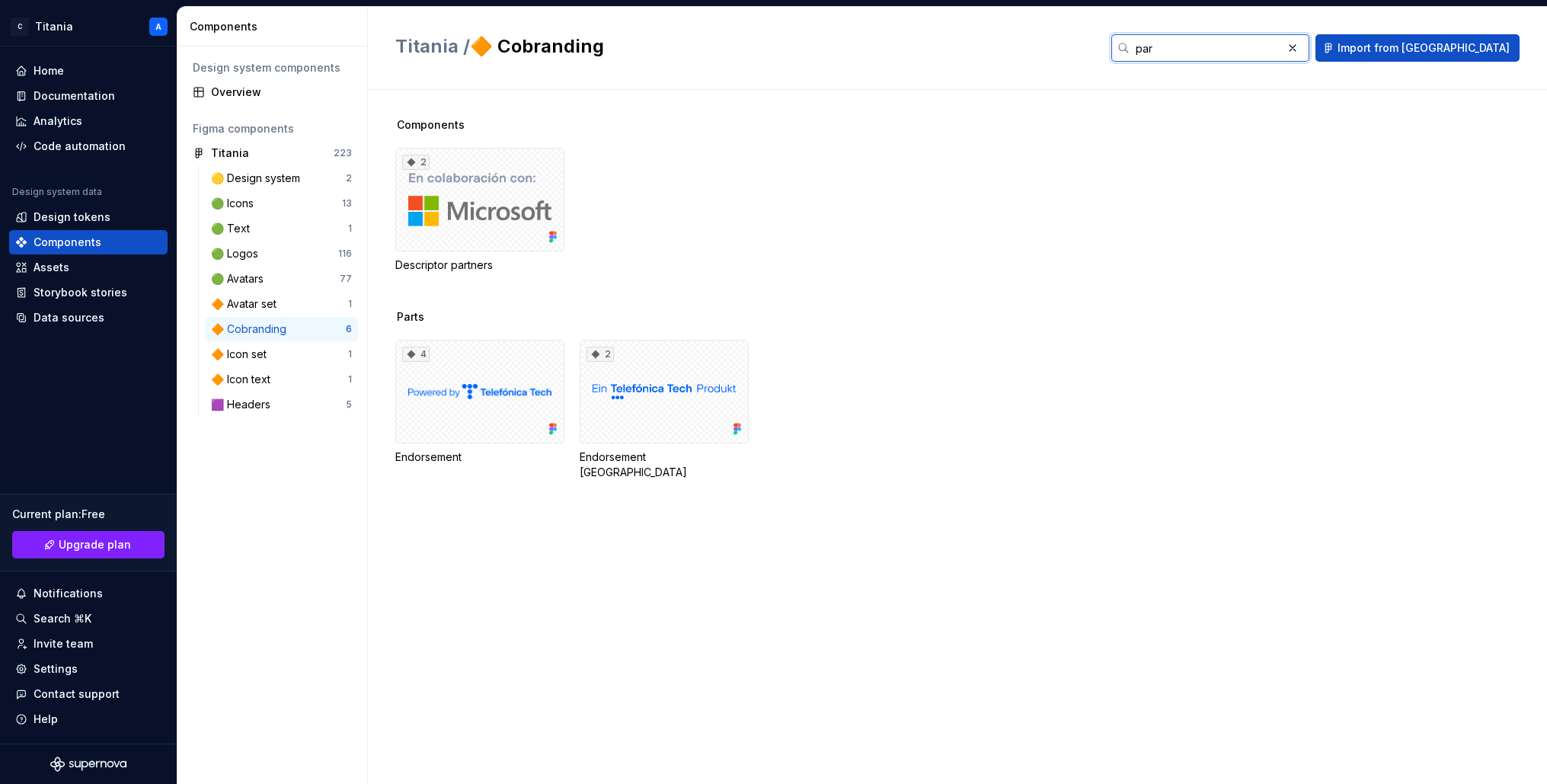
type input "par"
click at [50, 70] on div "Home" at bounding box center [48, 71] width 30 height 16
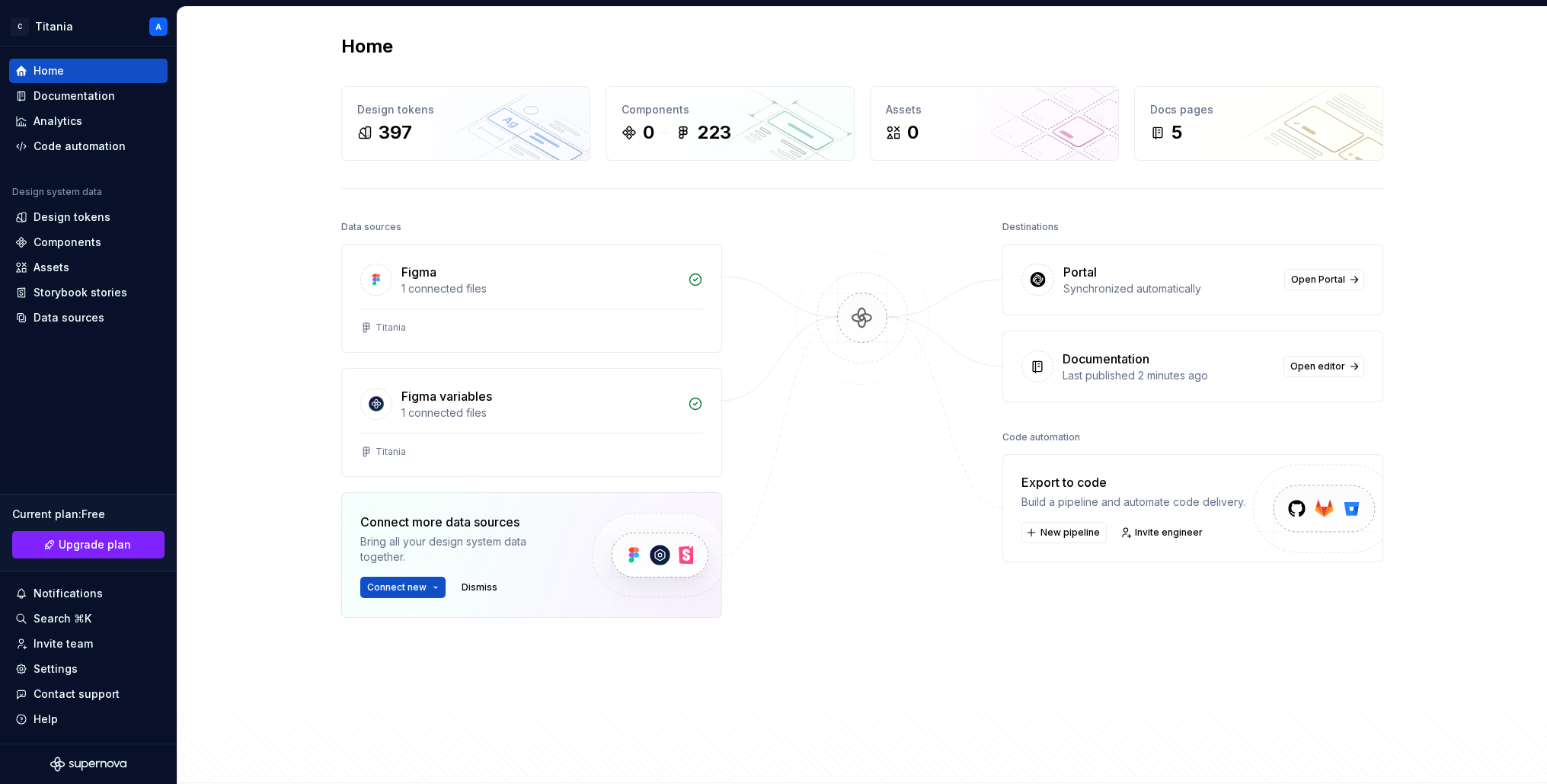
click at [857, 317] on img at bounding box center [862, 333] width 148 height 166
click at [1308, 279] on span "Open Portal" at bounding box center [1318, 279] width 54 height 12
